Goal: Information Seeking & Learning: Learn about a topic

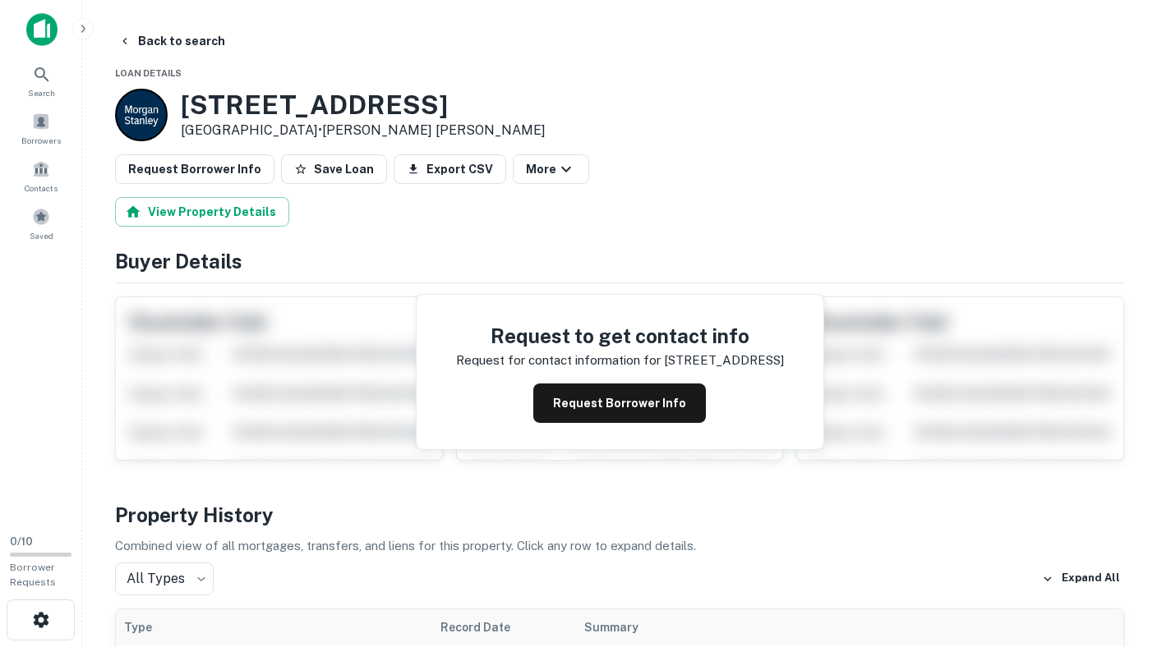
click at [49, 36] on img at bounding box center [41, 29] width 31 height 33
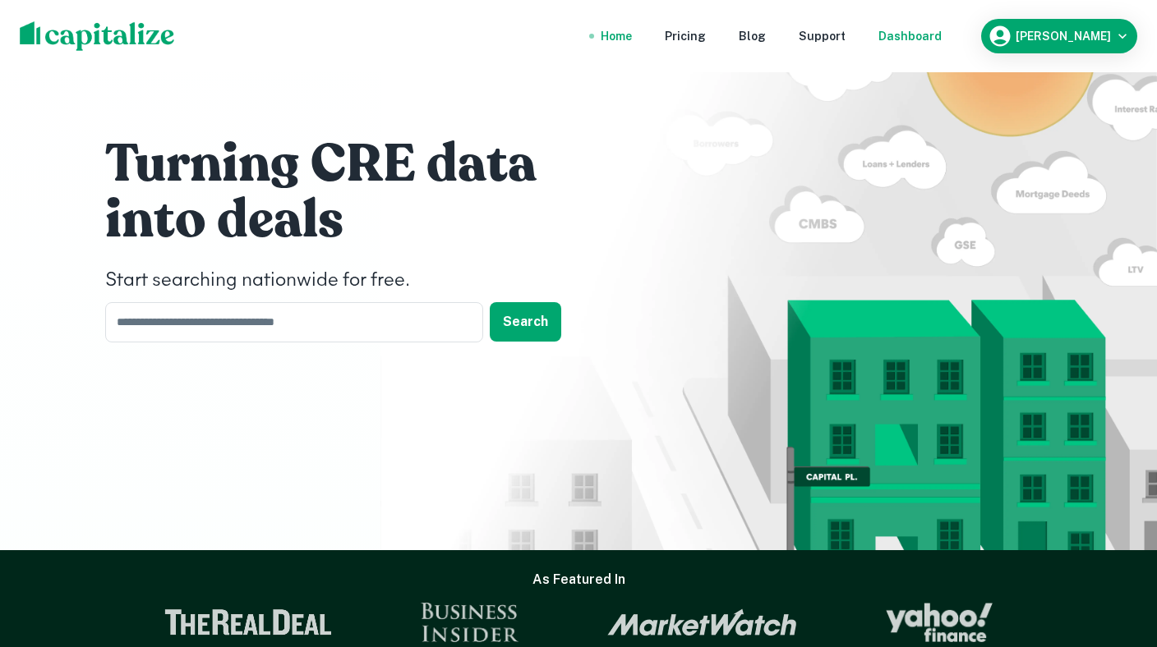
click at [938, 32] on div "Dashboard" at bounding box center [909, 36] width 63 height 18
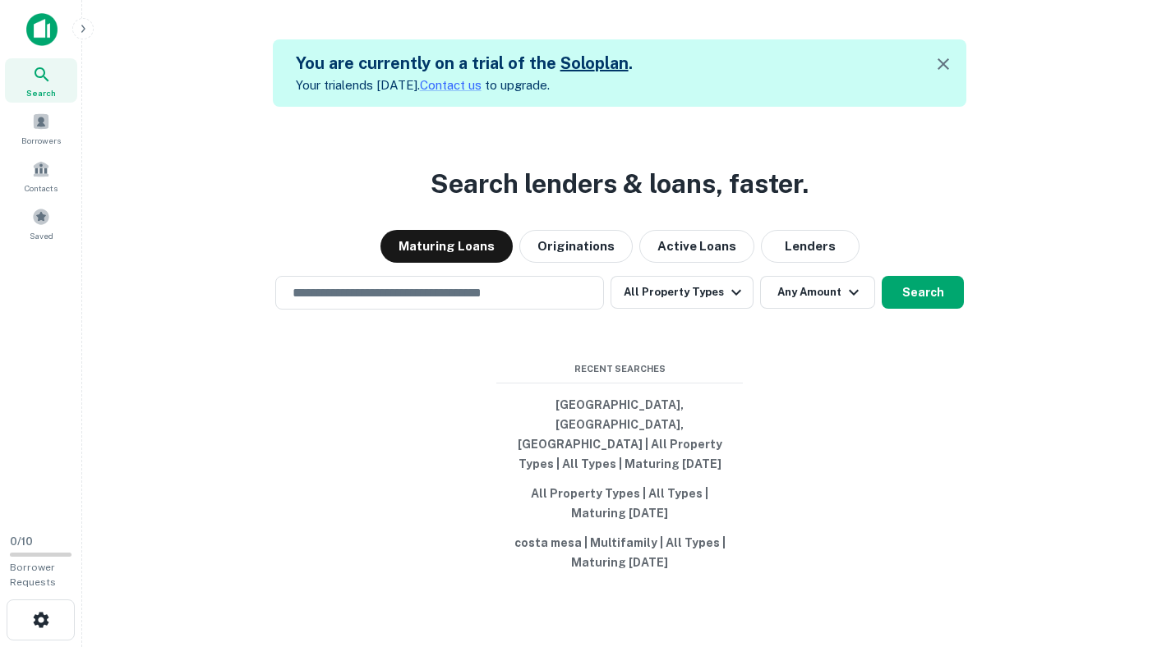
scroll to position [26, 0]
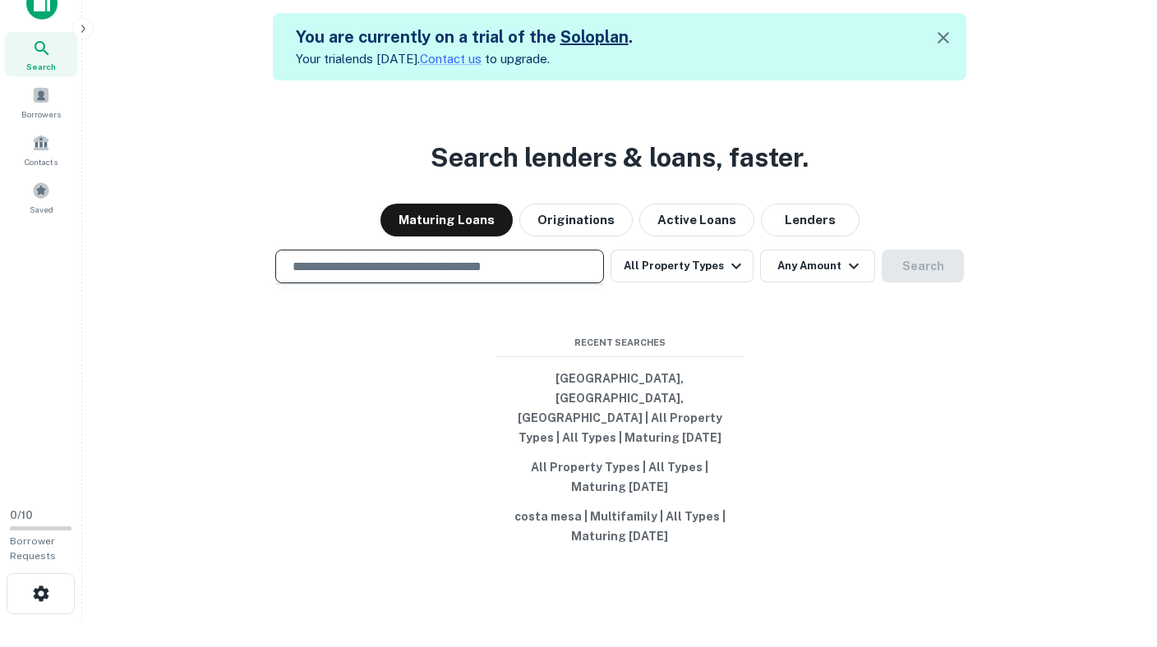
click at [467, 276] on input "text" at bounding box center [440, 266] width 314 height 19
click at [316, 339] on div at bounding box center [439, 324] width 329 height 82
click at [493, 276] on input "text" at bounding box center [440, 266] width 314 height 19
click at [210, 355] on div "Search lenders & loans, faster. Maturing Loans Originations Active Loans Lender…" at bounding box center [619, 404] width 1048 height 647
click at [418, 276] on input "text" at bounding box center [440, 266] width 314 height 19
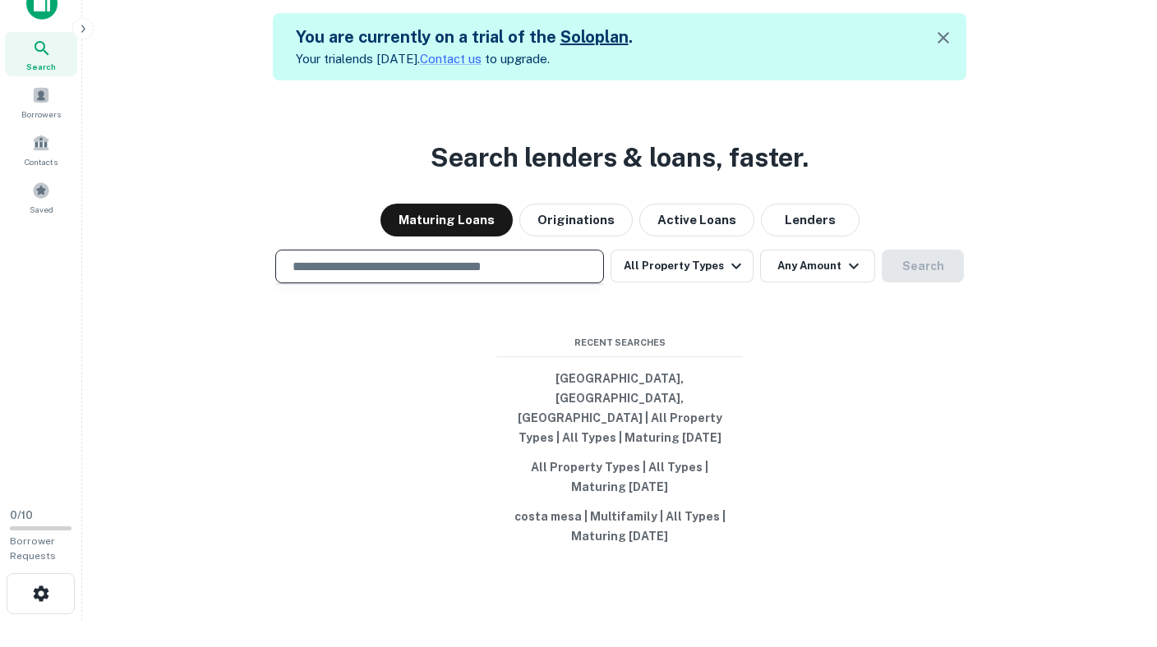
click at [270, 341] on div "Search lenders & loans, faster. Maturing Loans Originations Active Loans Lender…" at bounding box center [619, 404] width 1048 height 647
click at [404, 276] on input "text" at bounding box center [440, 266] width 314 height 19
click at [295, 350] on div at bounding box center [439, 324] width 329 height 82
click at [613, 234] on button "Originations" at bounding box center [575, 220] width 113 height 33
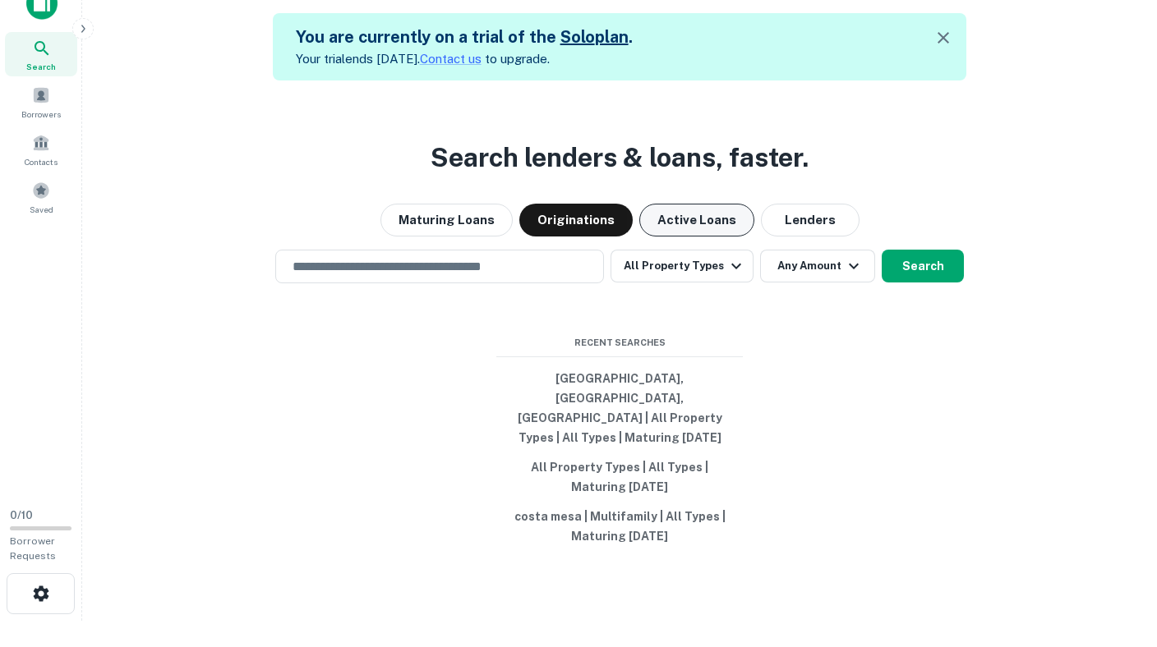
click at [674, 237] on button "Active Loans" at bounding box center [696, 220] width 115 height 33
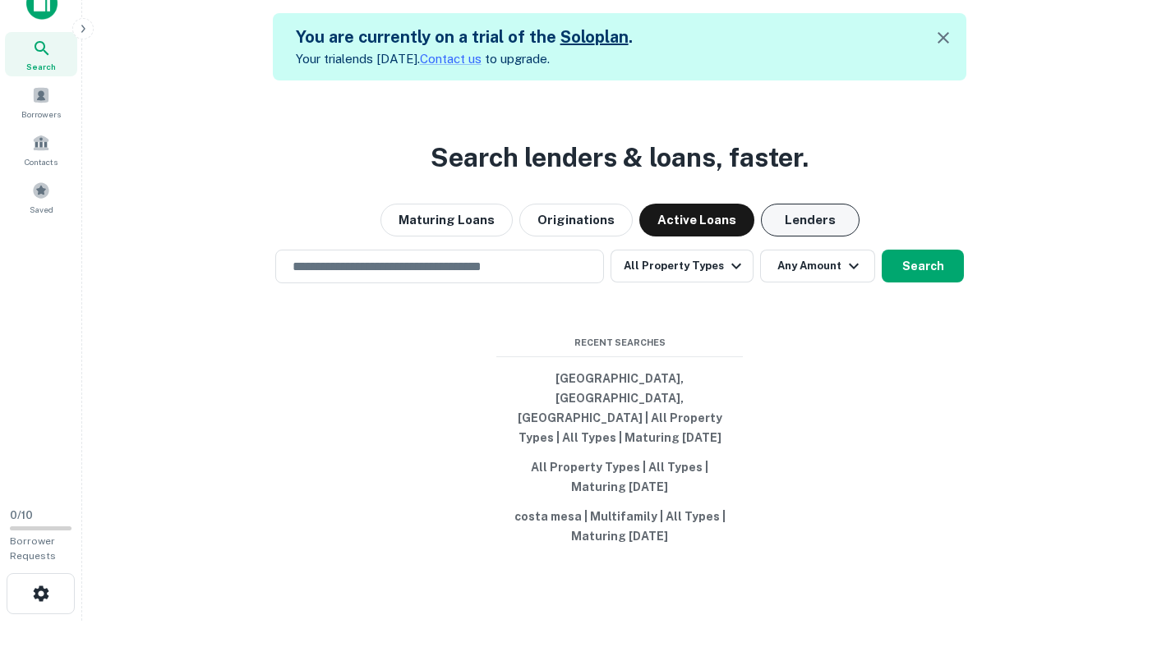
click at [785, 237] on button "Lenders" at bounding box center [810, 220] width 99 height 33
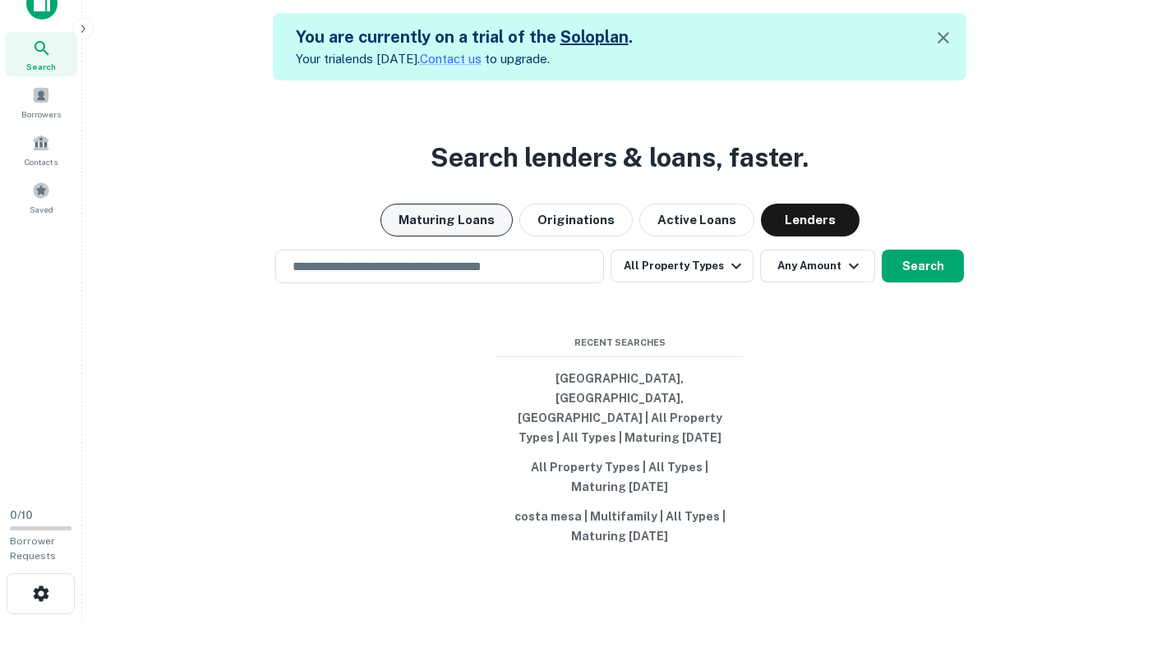
click at [479, 237] on button "Maturing Loans" at bounding box center [446, 220] width 132 height 33
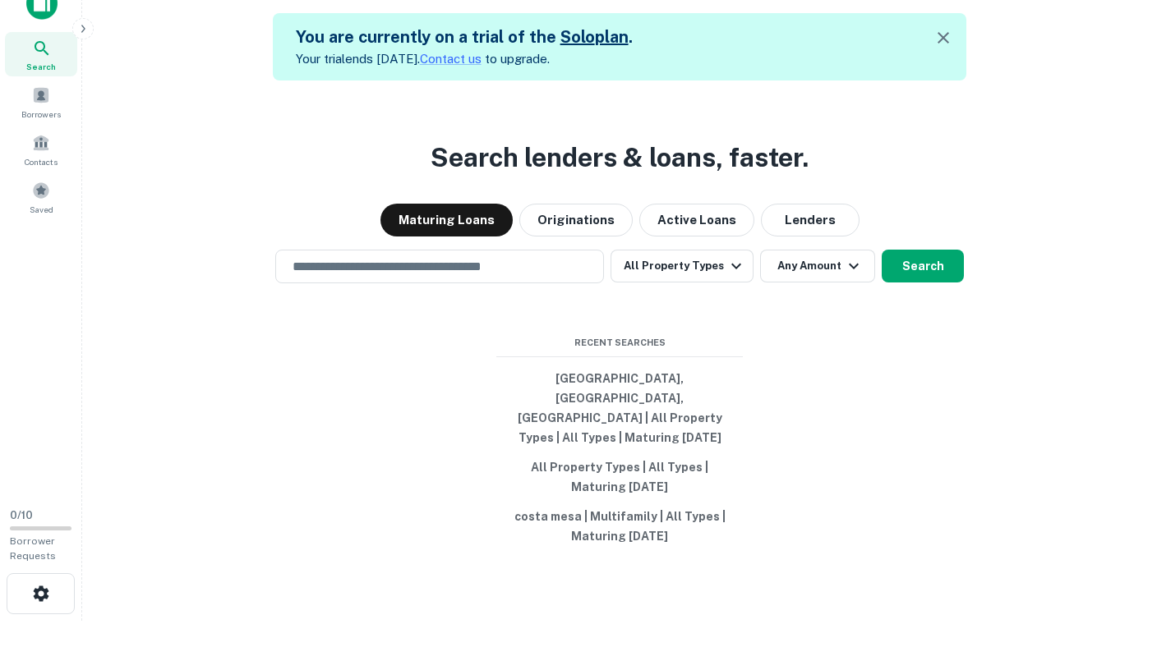
scroll to position [0, 0]
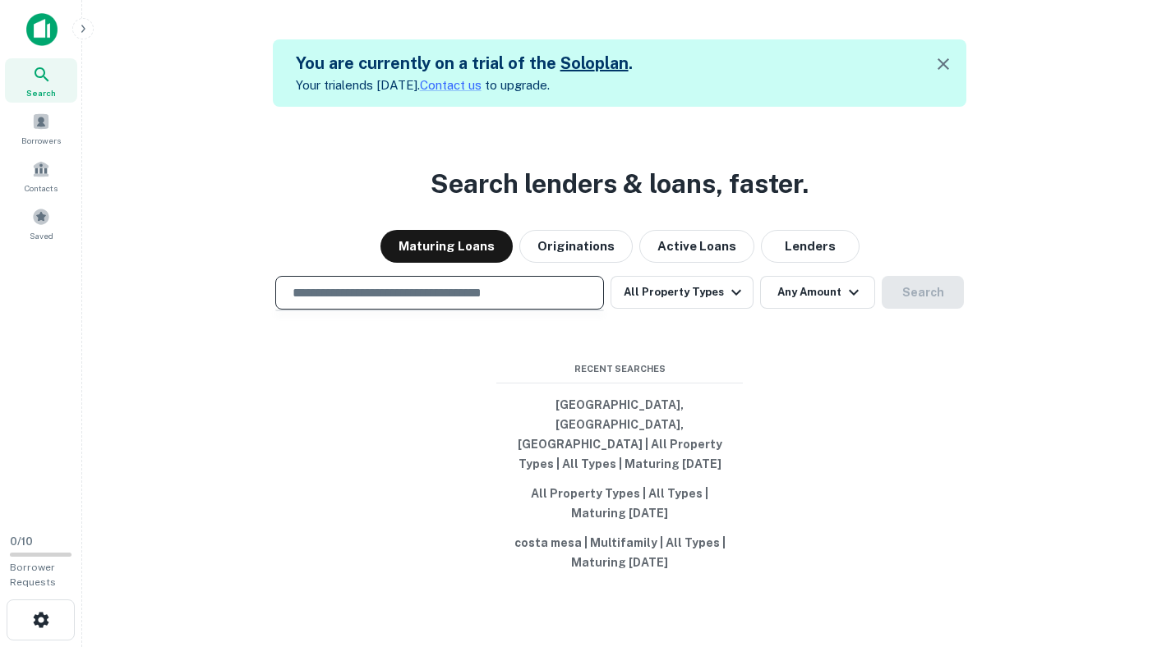
click at [433, 302] on input "text" at bounding box center [440, 292] width 314 height 19
click at [271, 357] on div "Search lenders & loans, faster. Maturing Loans Originations Active Loans Lender…" at bounding box center [619, 430] width 1048 height 647
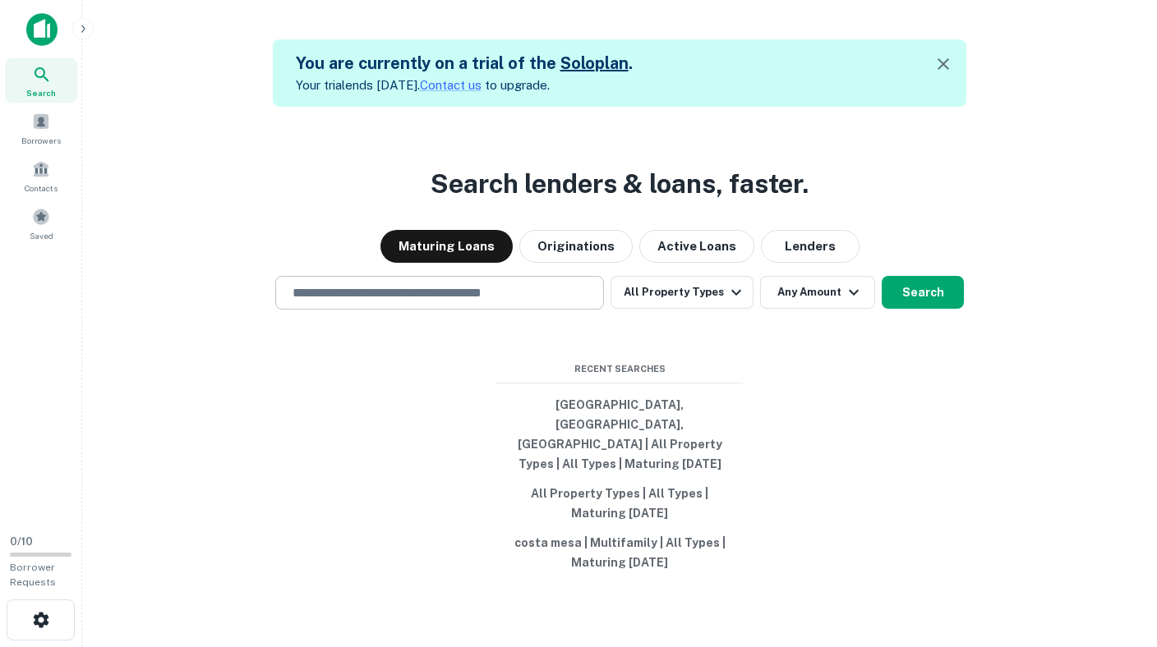
click at [417, 302] on input "text" at bounding box center [440, 292] width 314 height 19
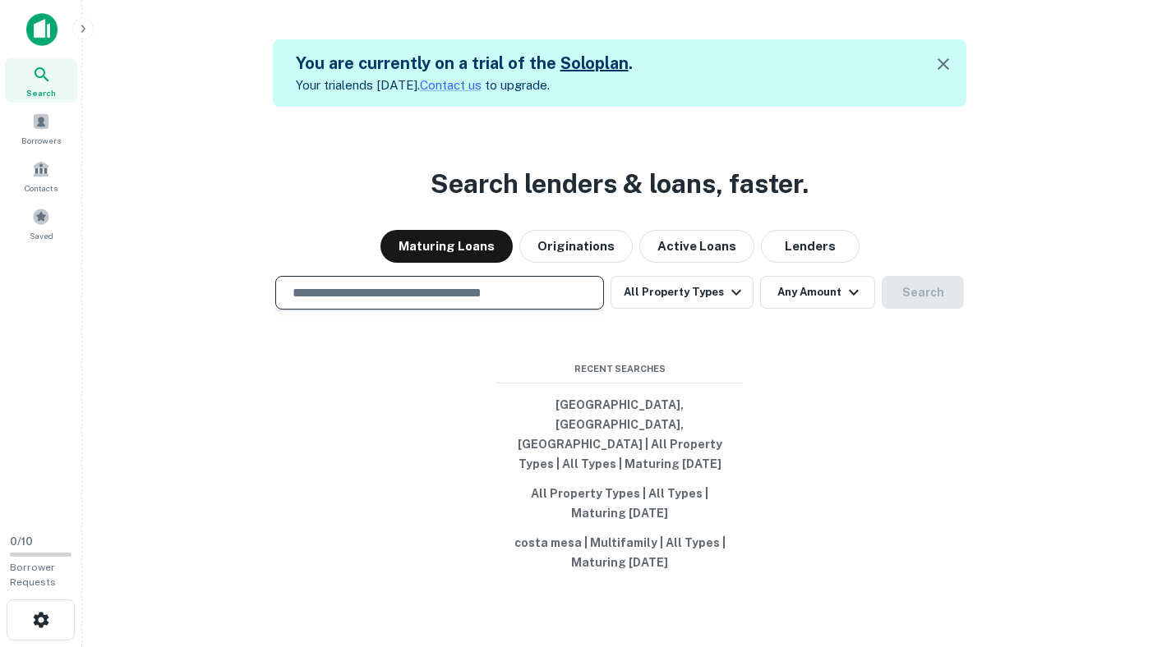
click at [268, 370] on div "Search lenders & loans, faster. Maturing Loans Originations Active Loans Lender…" at bounding box center [619, 430] width 1048 height 647
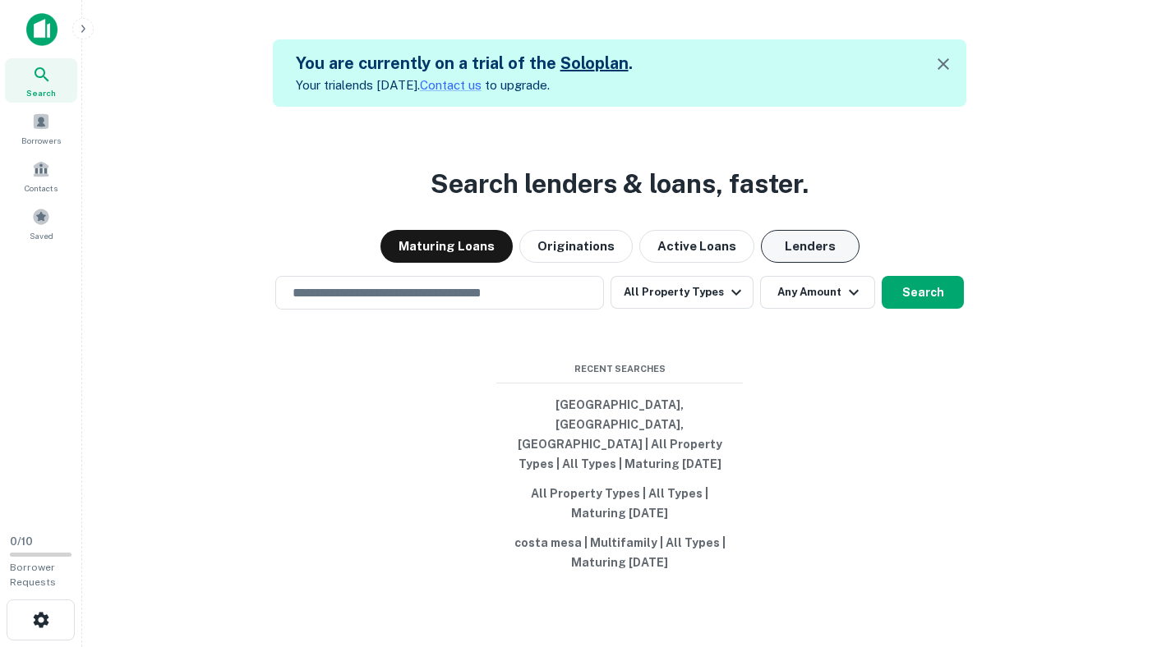
click at [803, 263] on button "Lenders" at bounding box center [810, 246] width 99 height 33
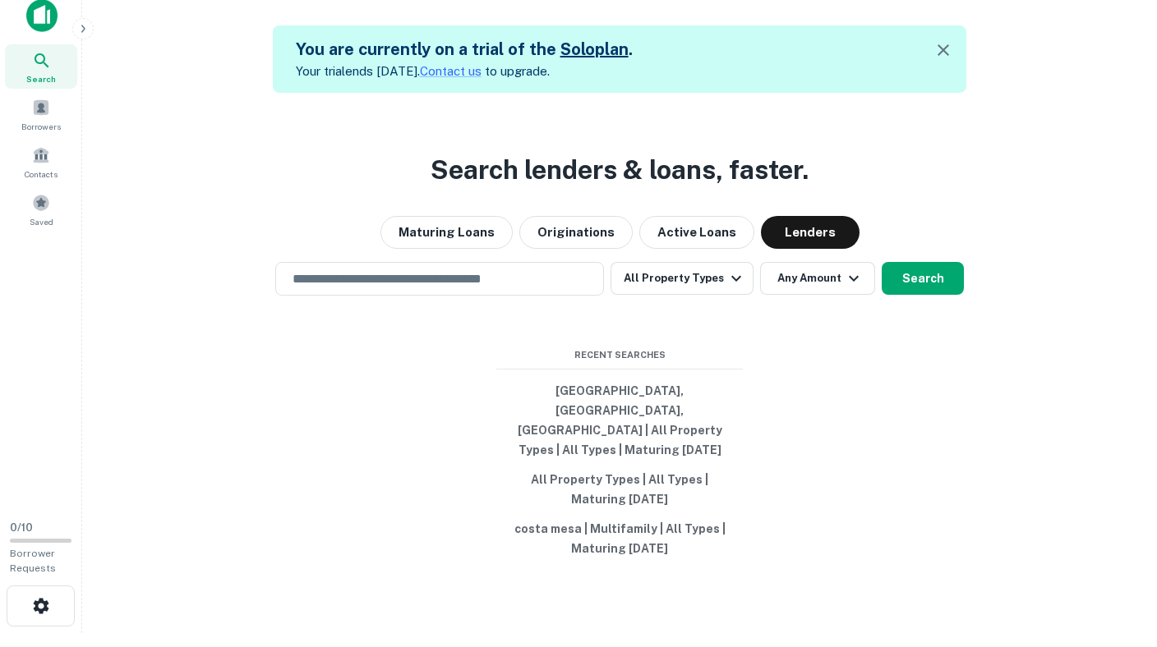
scroll to position [26, 0]
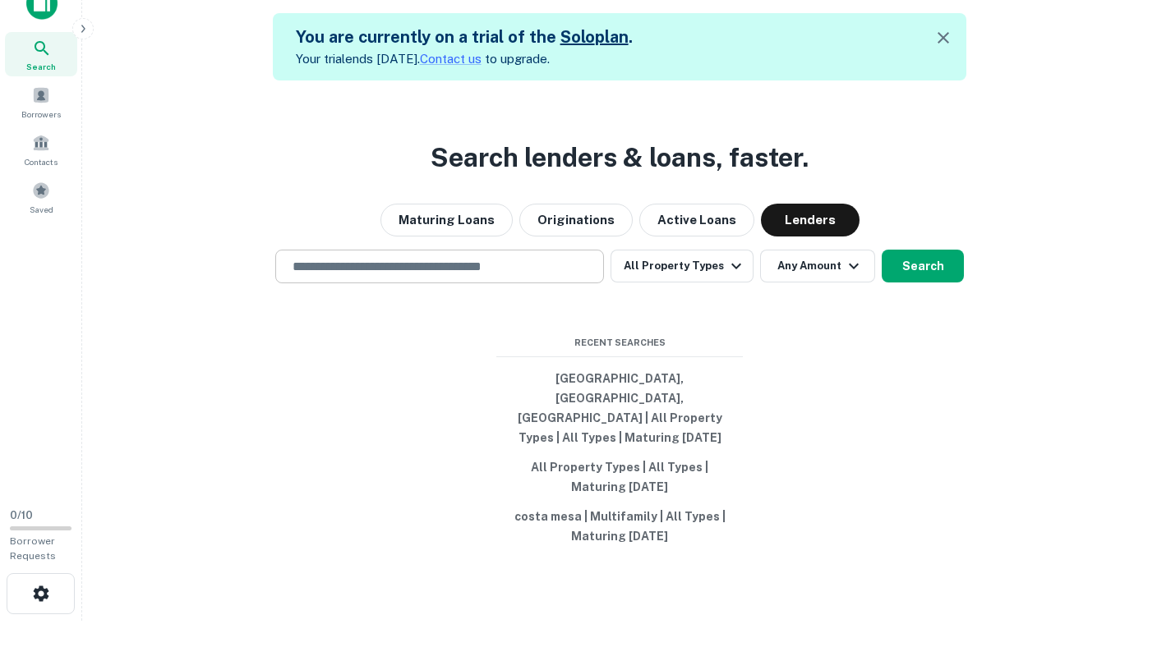
click at [527, 275] on div "​" at bounding box center [439, 267] width 329 height 34
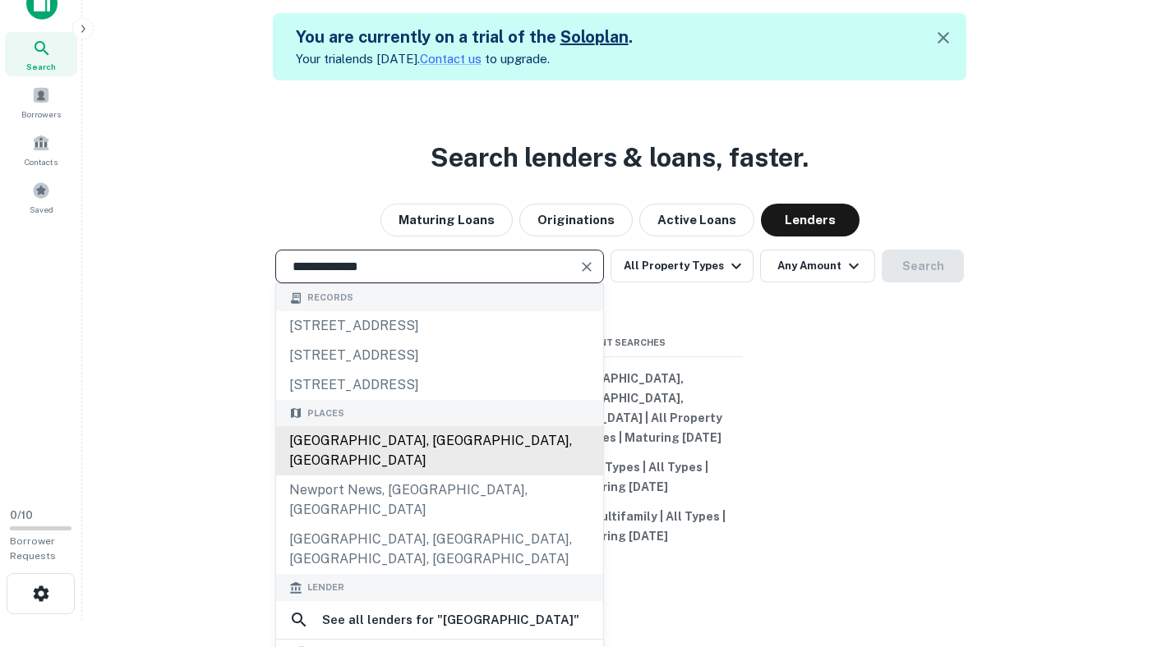
click at [403, 463] on div "[GEOGRAPHIC_DATA], [GEOGRAPHIC_DATA], [GEOGRAPHIC_DATA]" at bounding box center [439, 450] width 327 height 49
type input "**********"
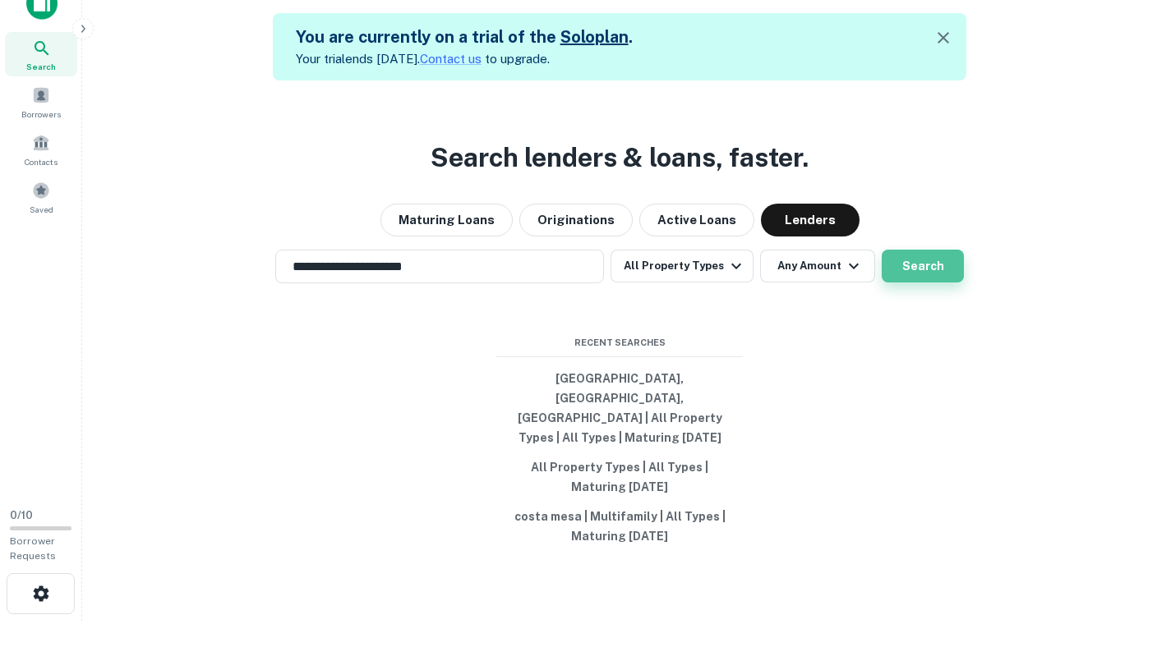
click at [932, 283] on button "Search" at bounding box center [923, 266] width 82 height 33
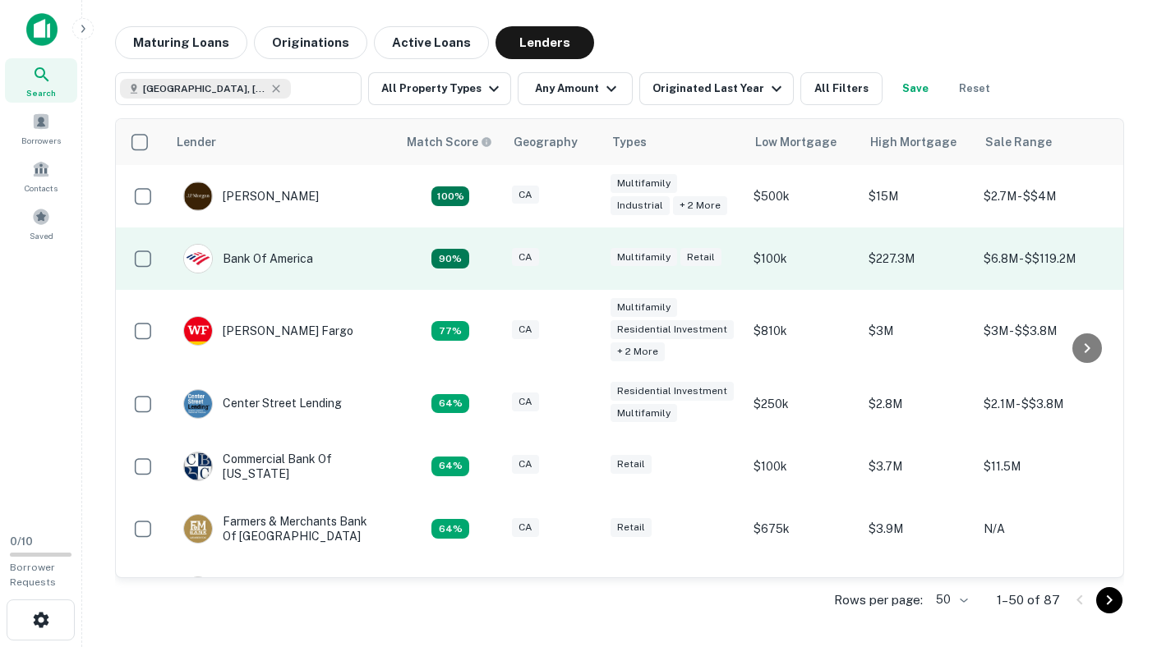
click at [558, 274] on td "CA" at bounding box center [553, 259] width 99 height 62
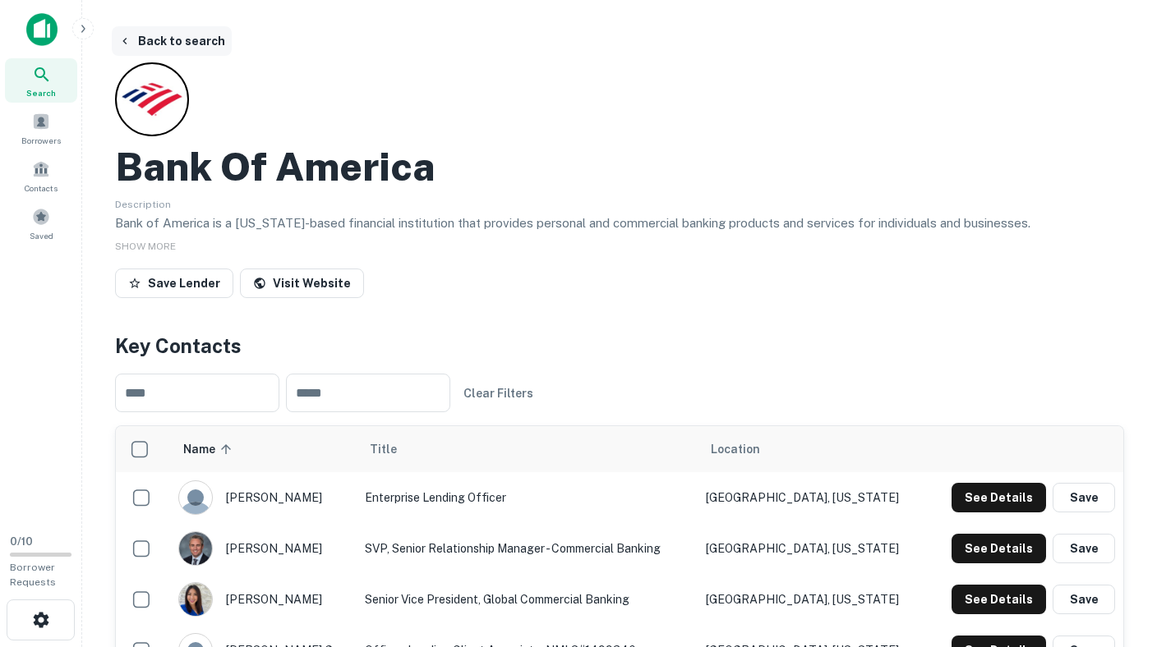
click at [130, 36] on icon "button" at bounding box center [124, 41] width 13 height 13
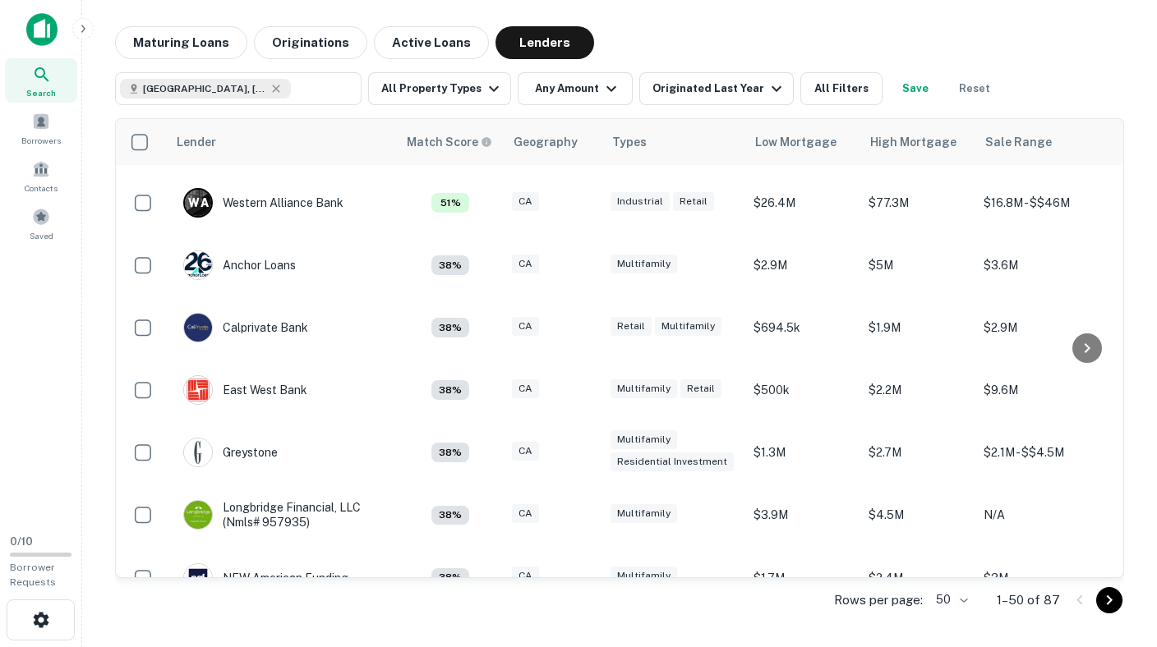
scroll to position [228, 0]
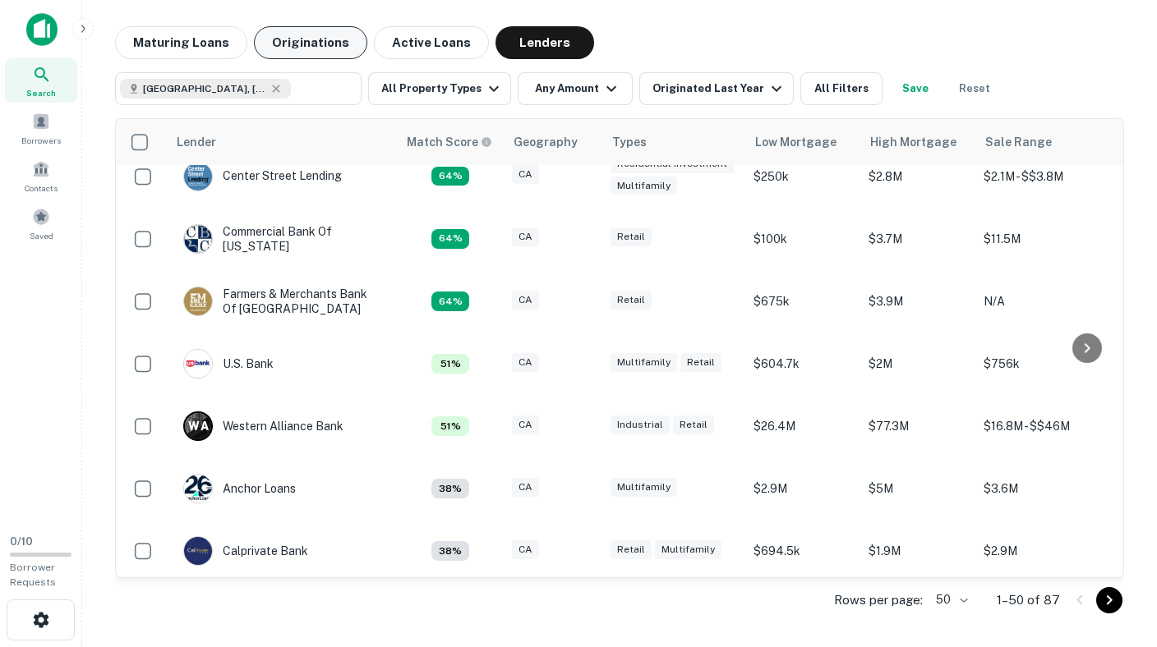
click at [296, 53] on button "Originations" at bounding box center [310, 42] width 113 height 33
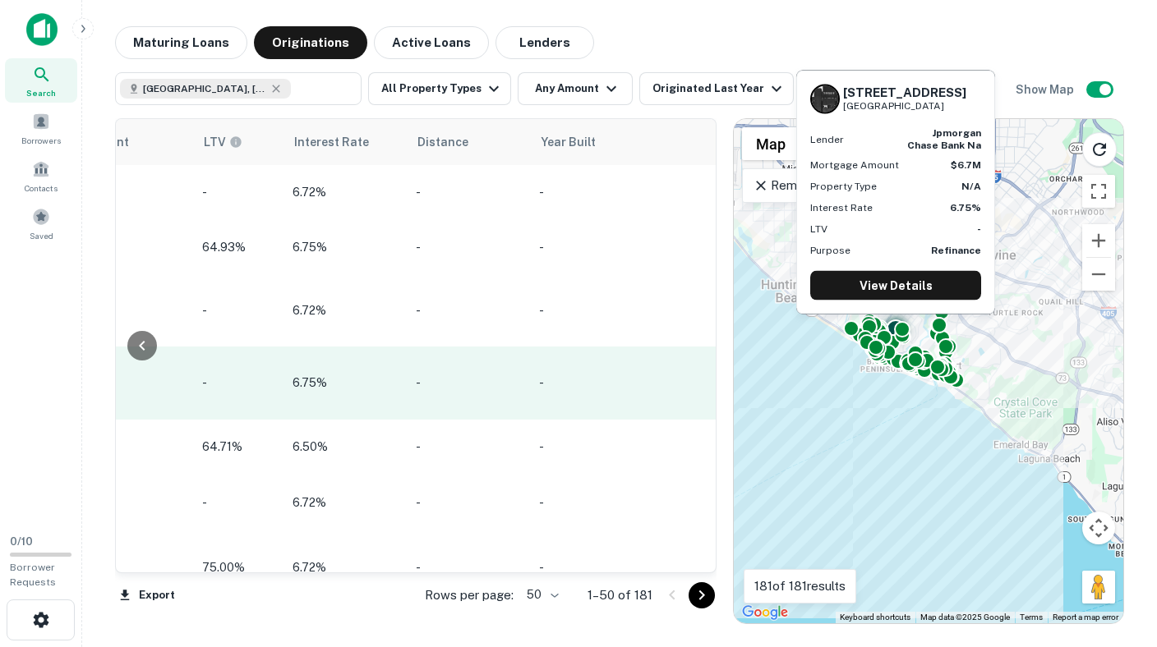
scroll to position [0, 1924]
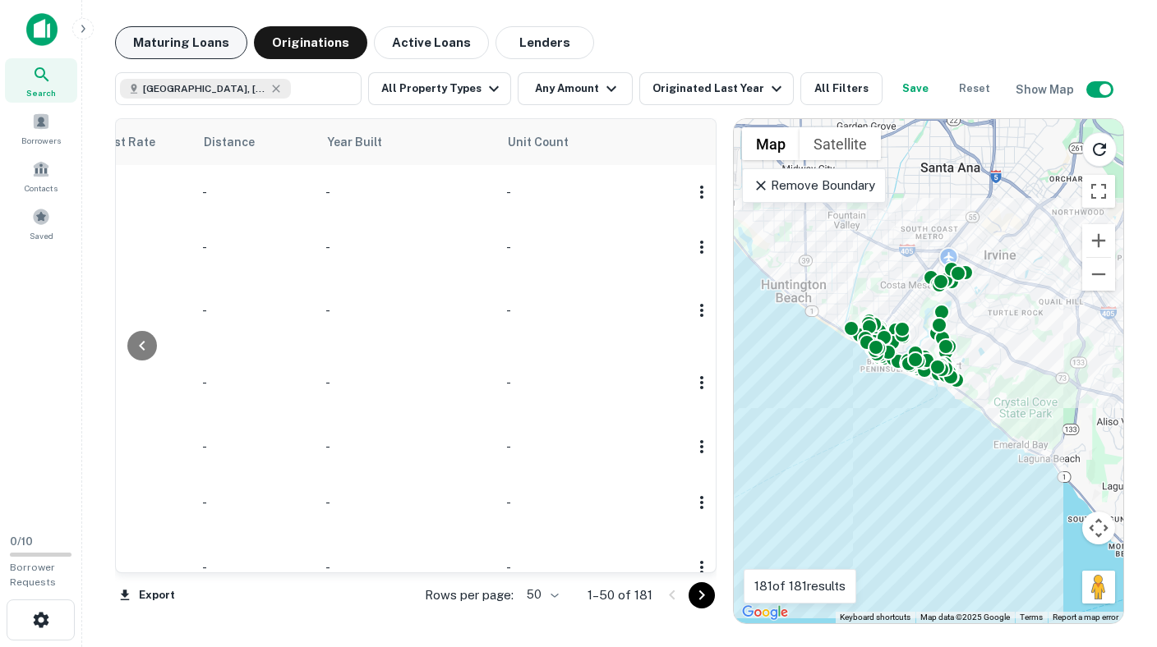
click at [213, 52] on button "Maturing Loans" at bounding box center [181, 42] width 132 height 33
